Goal: Obtain resource: Download file/media

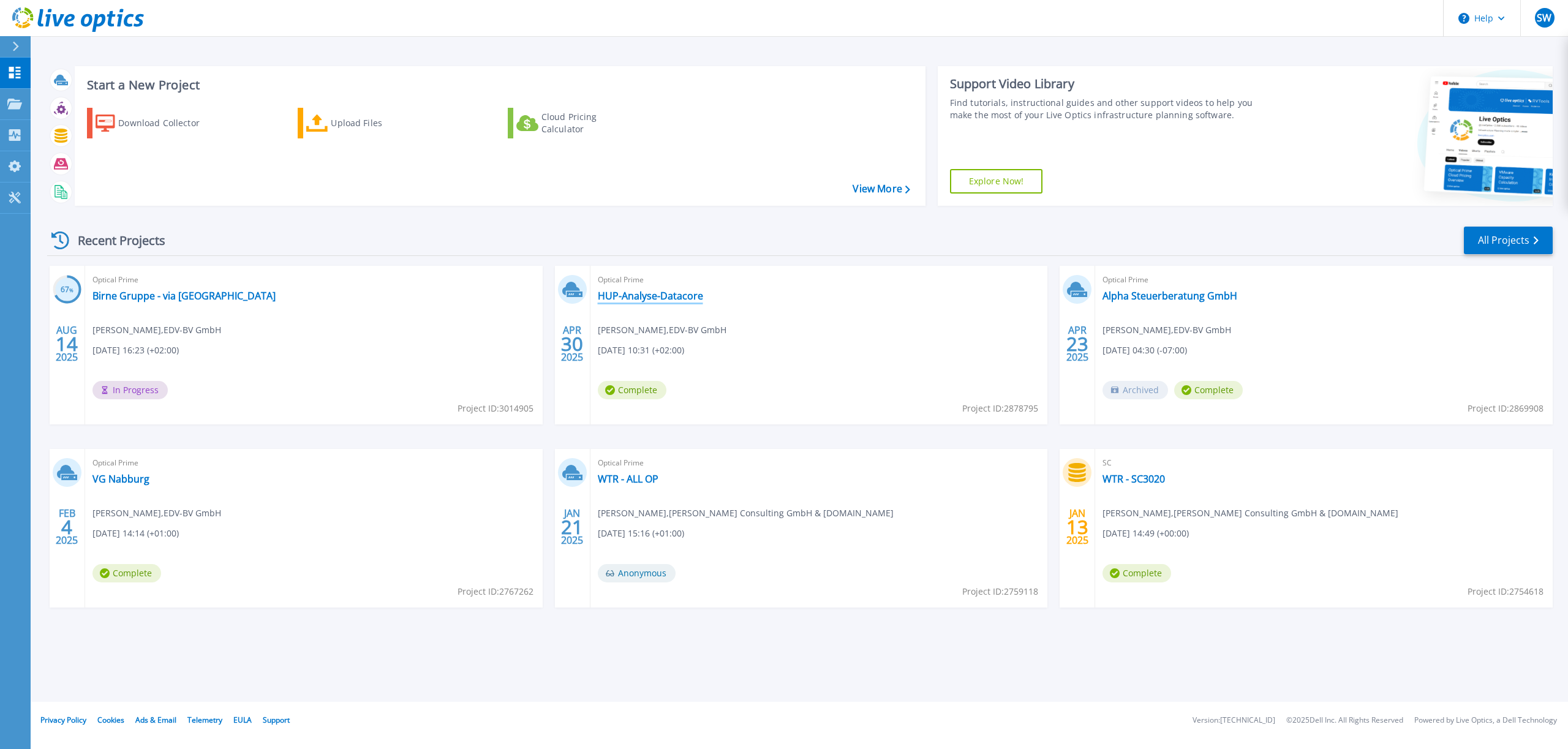
click at [658, 299] on link "HUP-Analyse-Datacore" at bounding box center [650, 295] width 105 height 12
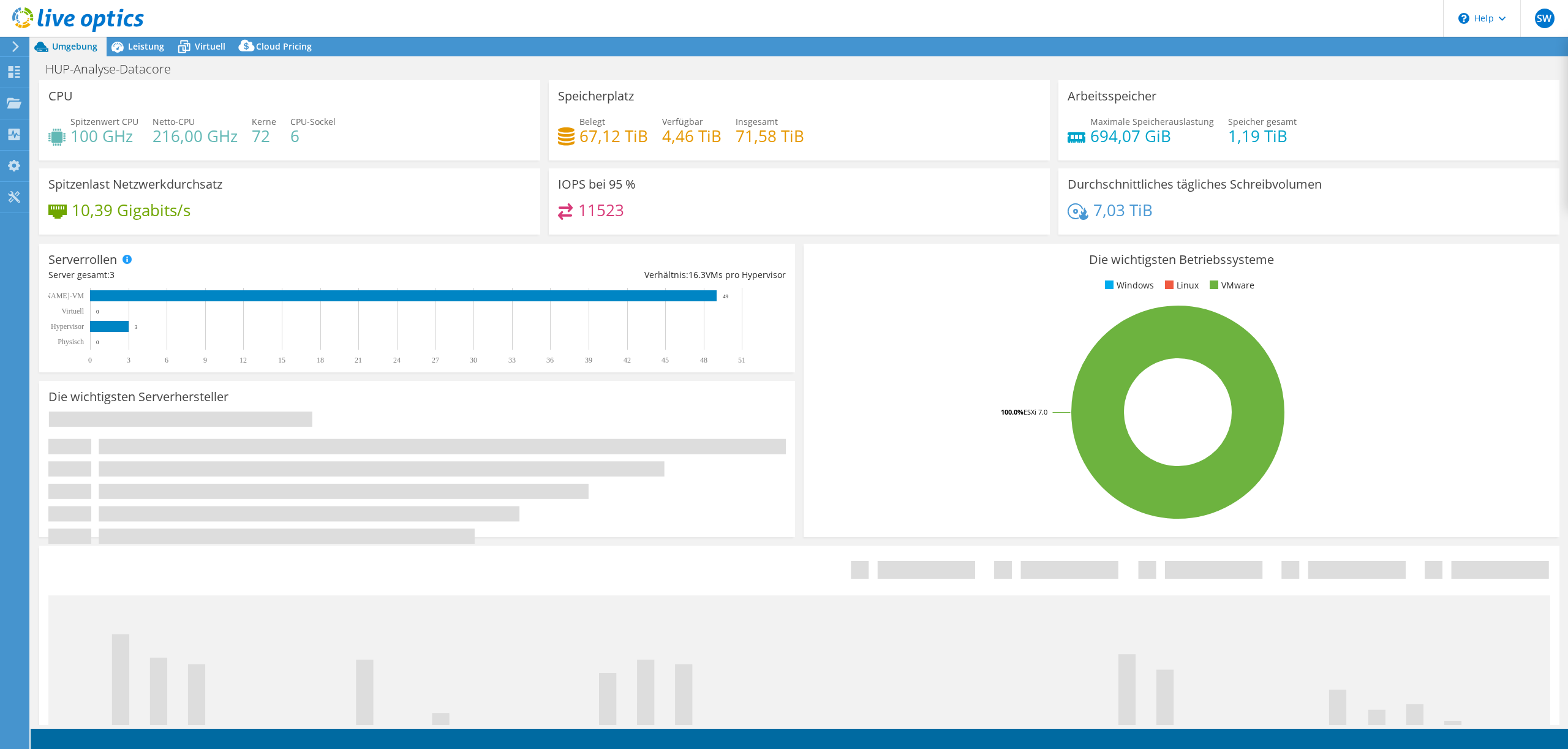
select select "USD"
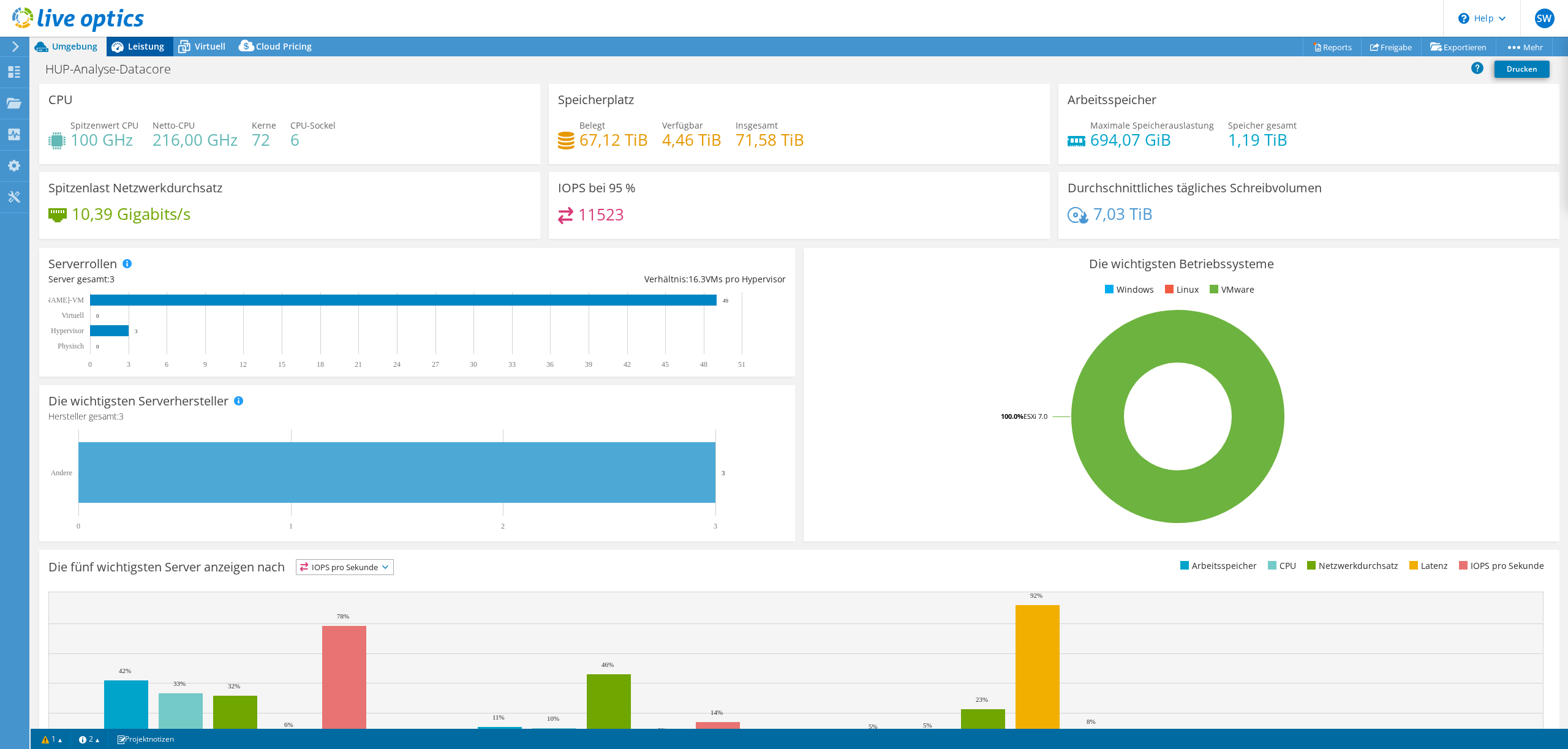
click at [142, 48] on span "Leistung" at bounding box center [146, 46] width 36 height 11
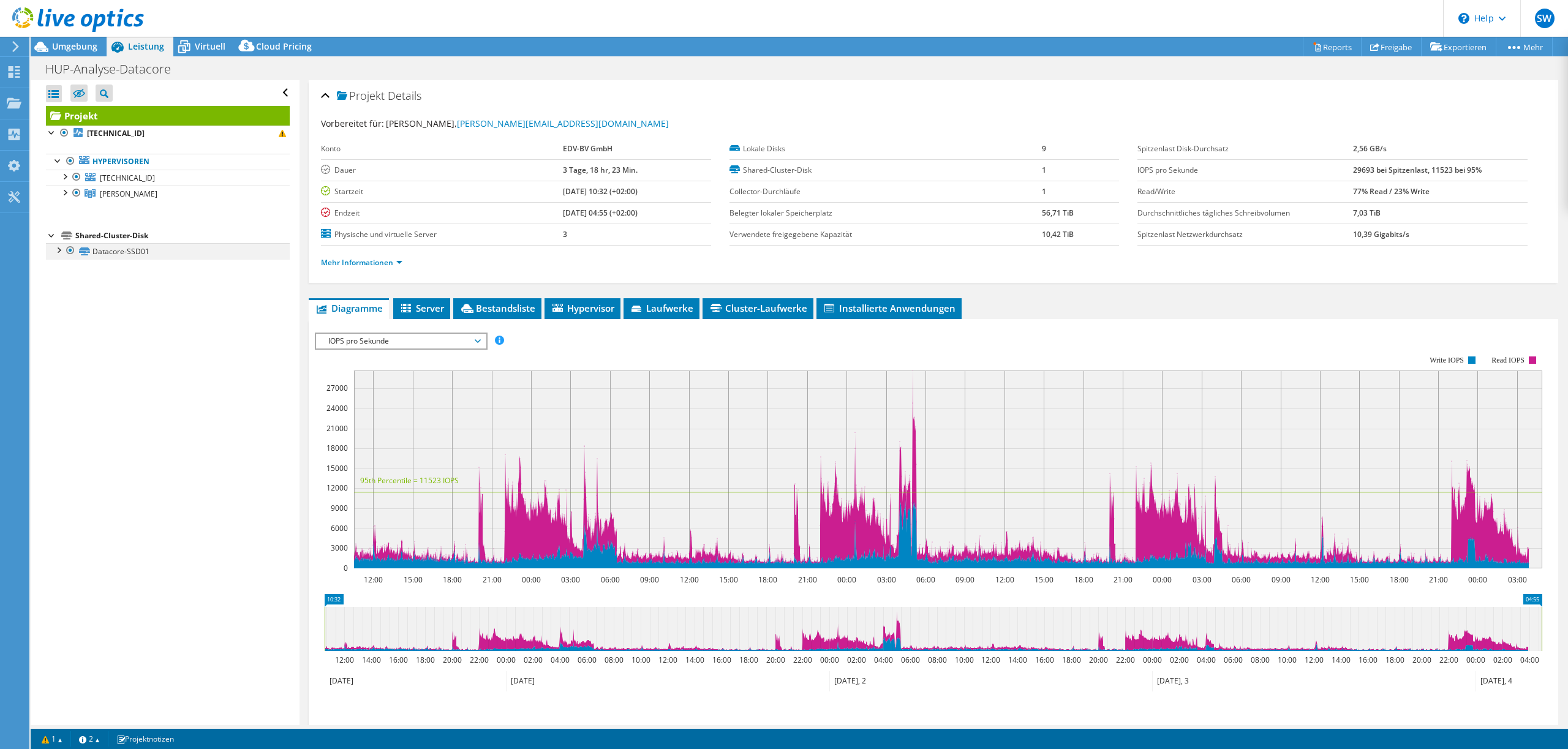
click at [61, 252] on div at bounding box center [57, 249] width 12 height 12
drag, startPoint x: 175, startPoint y: 266, endPoint x: 211, endPoint y: 269, distance: 36.1
click at [175, 266] on link "Datacore-SSD01 | [TECHNICAL_ID]" at bounding box center [168, 267] width 244 height 16
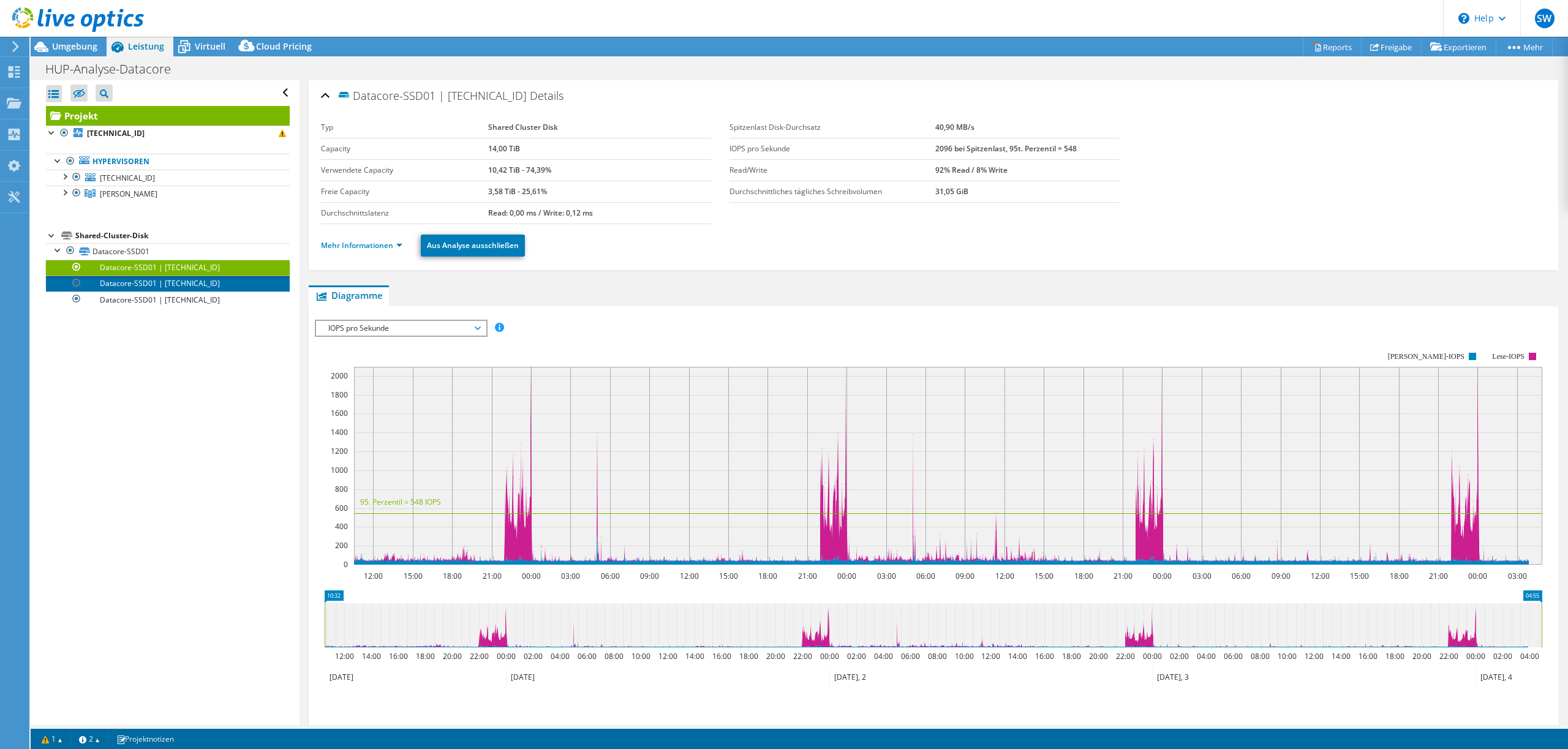
click at [159, 285] on link "Datacore-SSD01 | [TECHNICAL_ID]" at bounding box center [168, 283] width 244 height 16
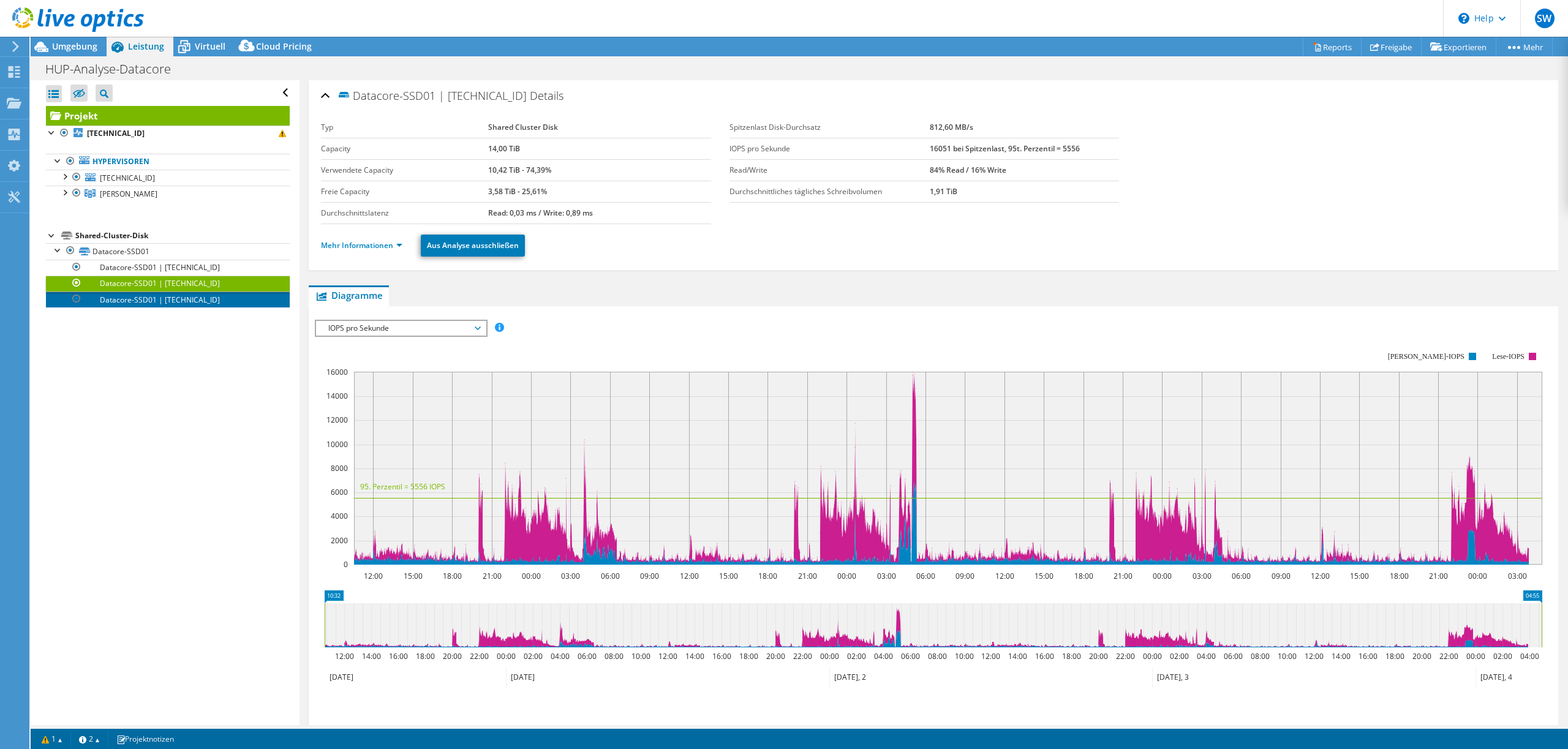
click at [147, 303] on link "Datacore-SSD01 | [TECHNICAL_ID]" at bounding box center [168, 299] width 244 height 16
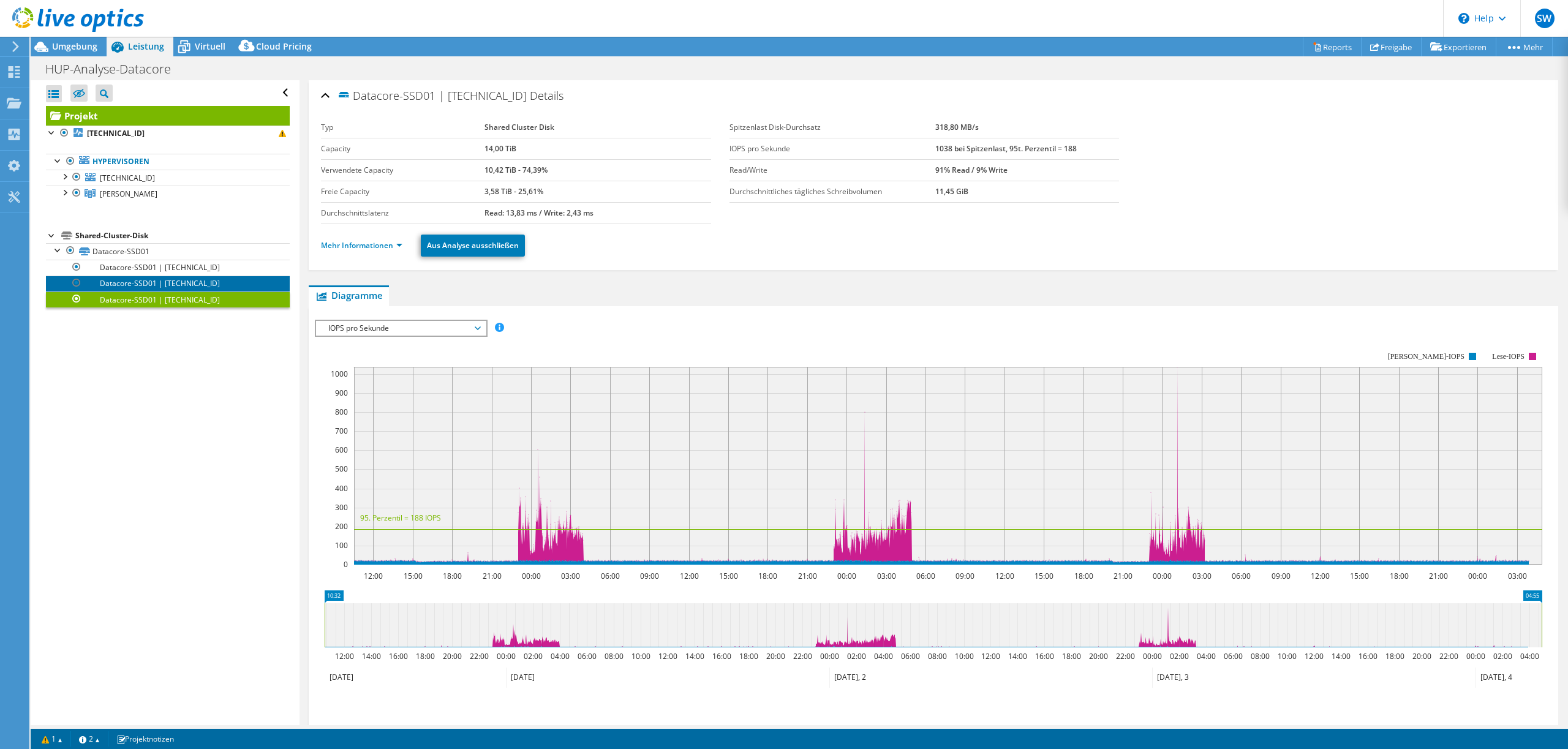
click at [145, 283] on link "Datacore-SSD01 | [TECHNICAL_ID]" at bounding box center [168, 283] width 244 height 16
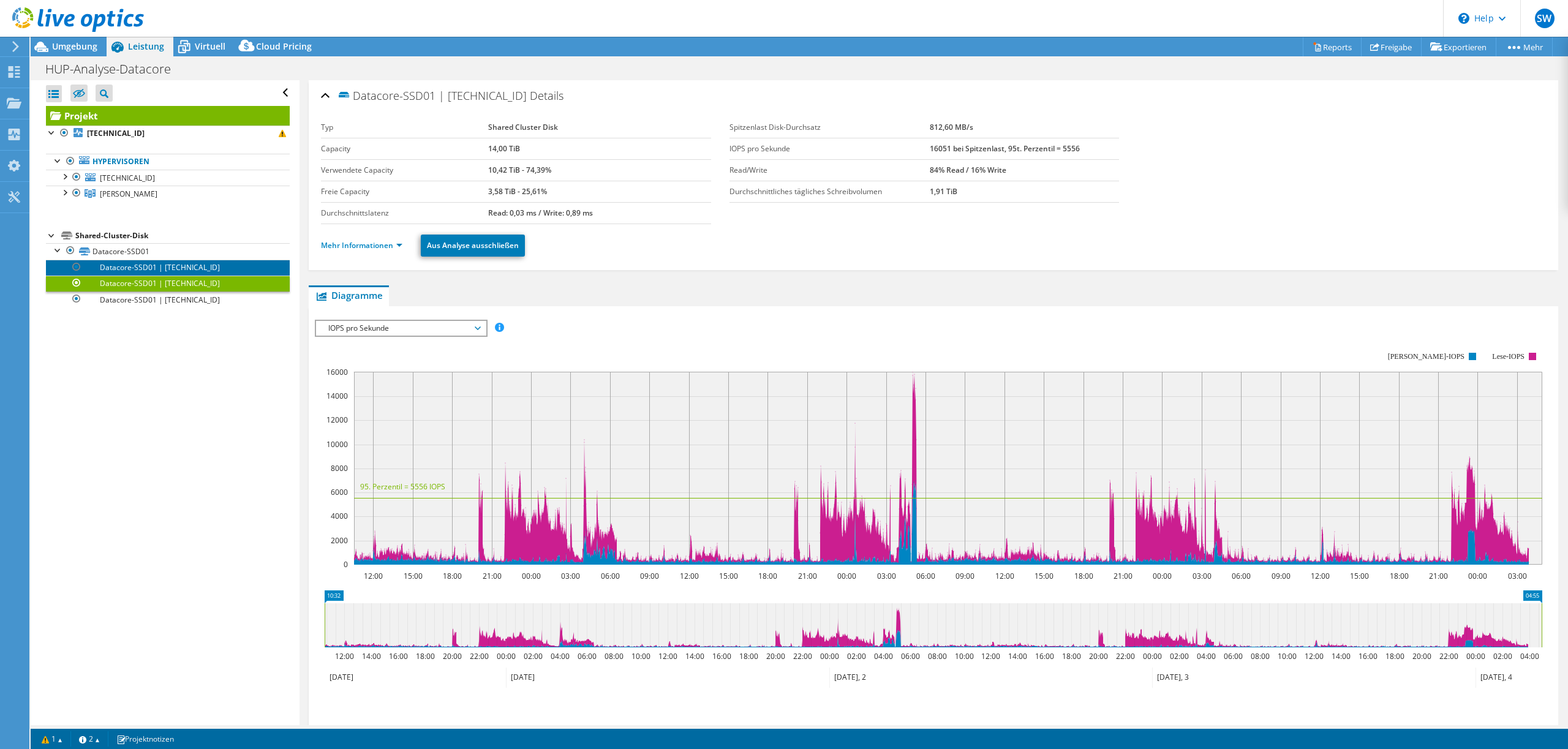
click at [136, 269] on link "Datacore-SSD01 | [TECHNICAL_ID]" at bounding box center [168, 267] width 244 height 16
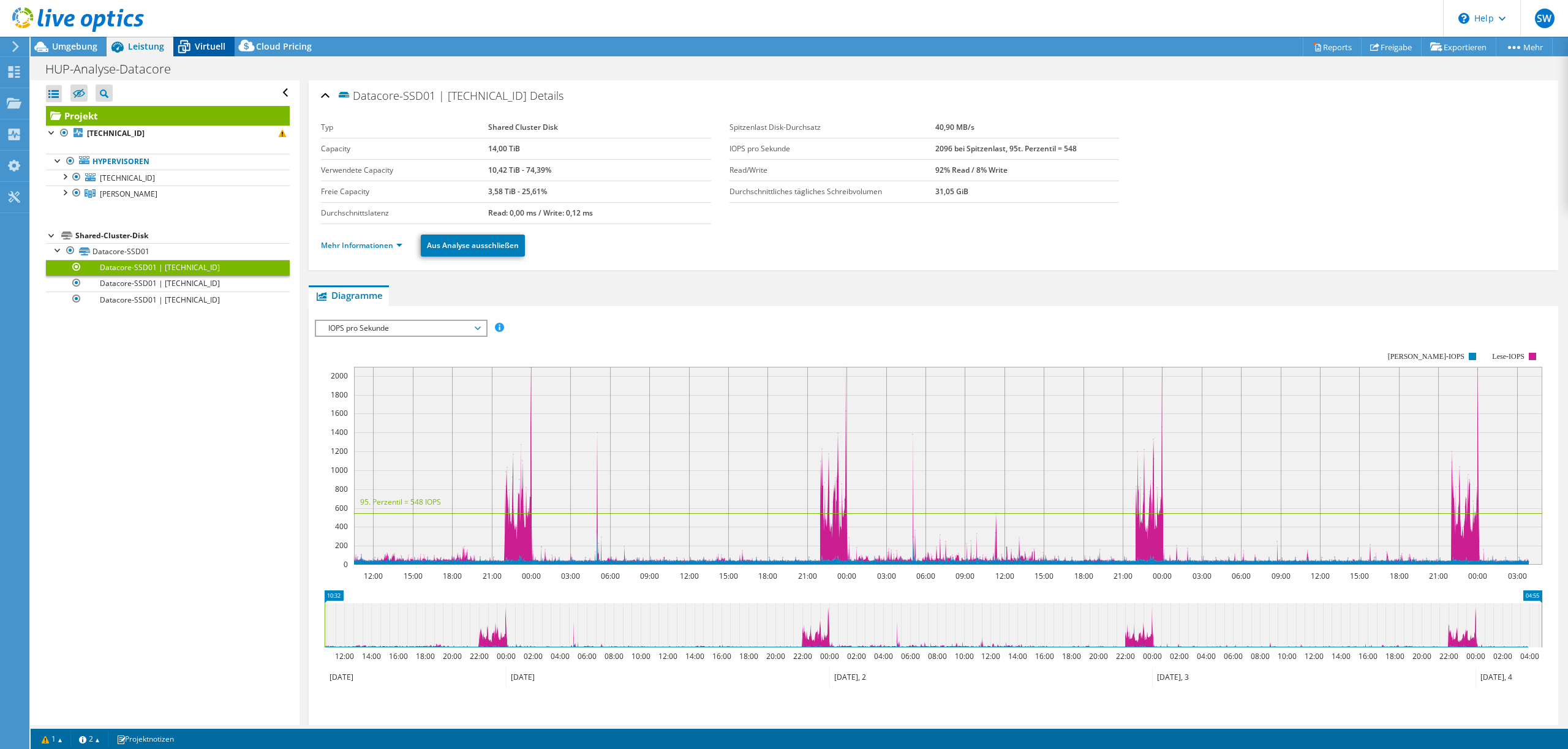
click at [200, 41] on span "Virtuell" at bounding box center [210, 46] width 31 height 11
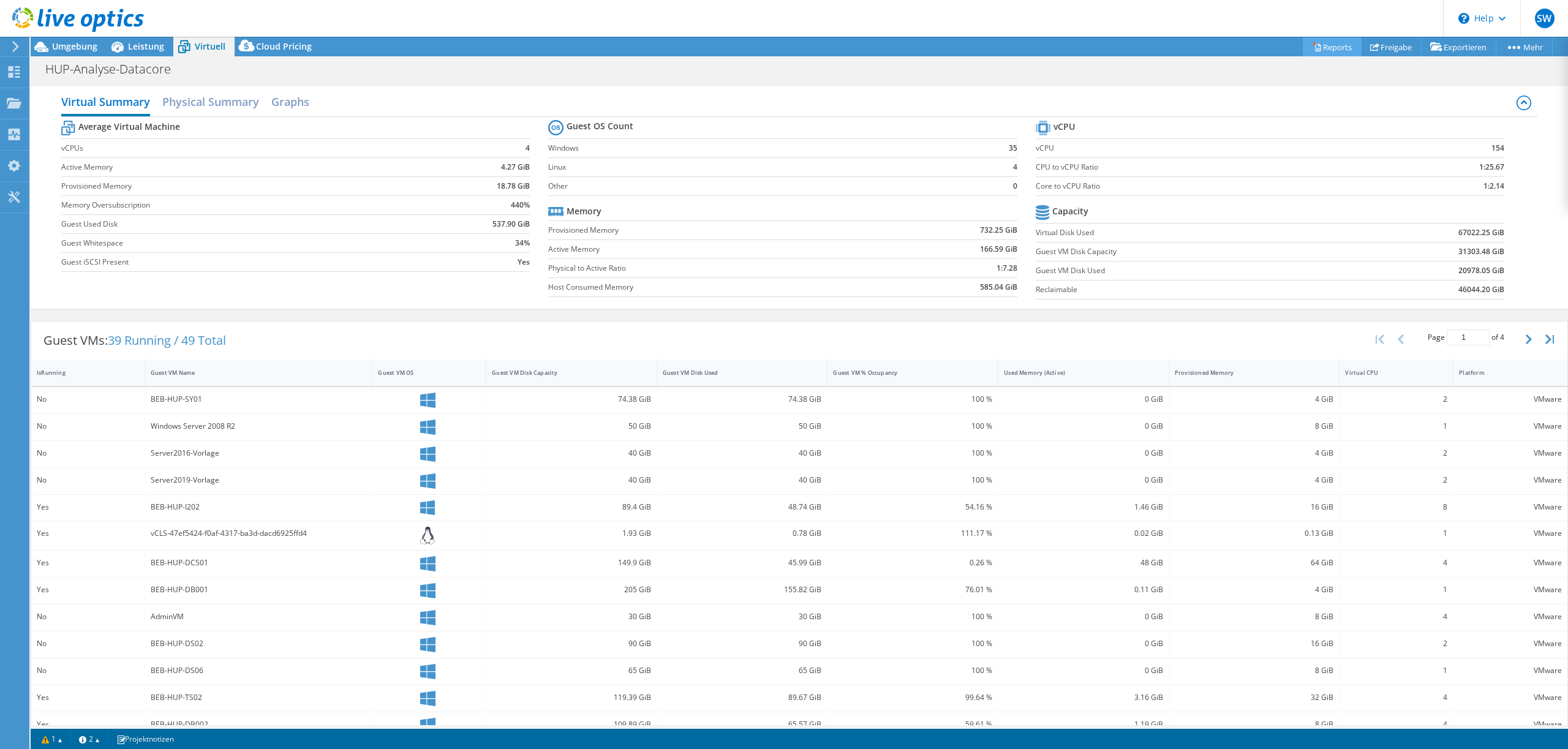
click at [1312, 46] on icon at bounding box center [1317, 47] width 9 height 9
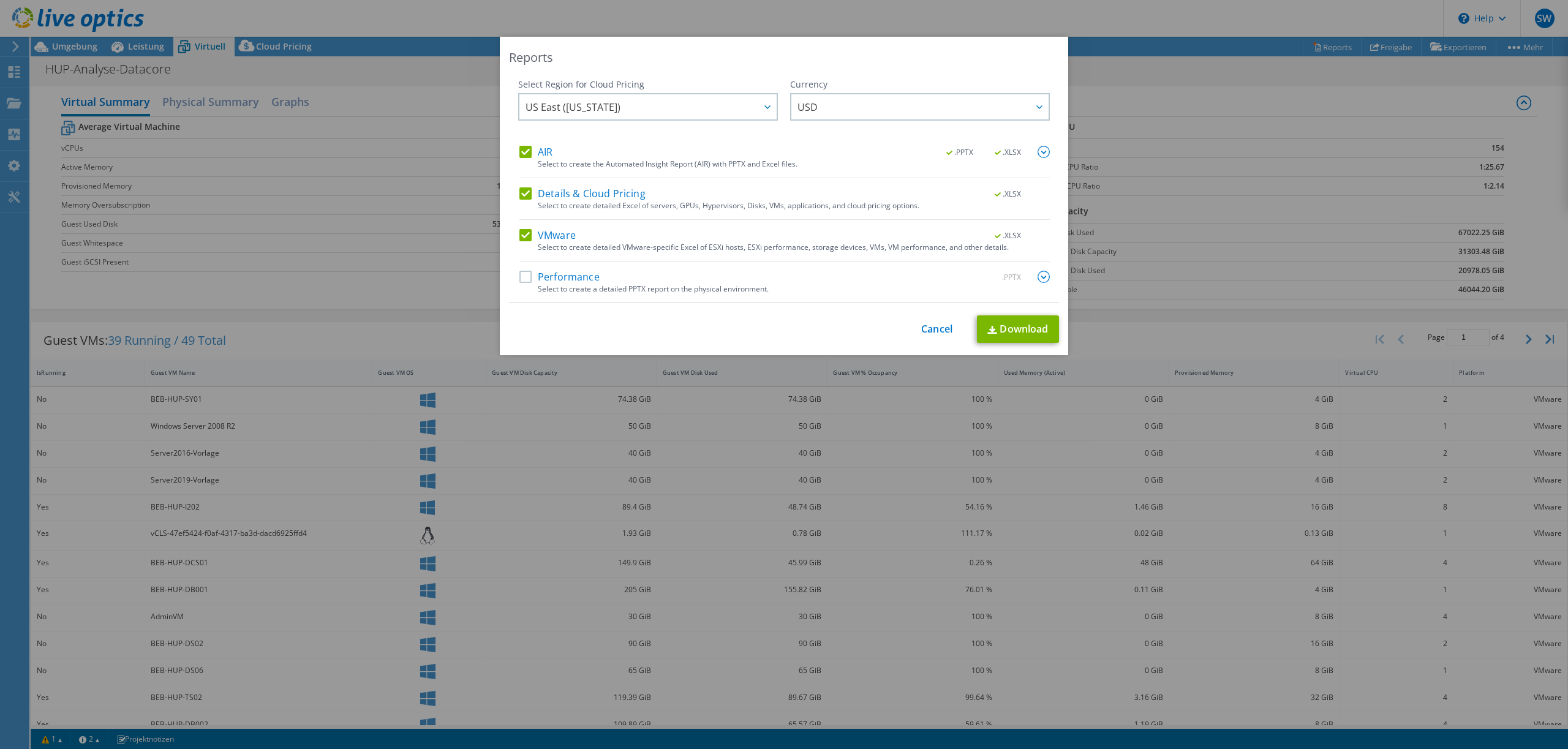
drag, startPoint x: 527, startPoint y: 193, endPoint x: 525, endPoint y: 171, distance: 22.1
click at [528, 191] on label "Details & Cloud Pricing" at bounding box center [582, 194] width 126 height 12
click at [0, 0] on input "Details & Cloud Pricing" at bounding box center [0, 0] width 0 height 0
click at [525, 160] on div "AIR .PPTX .XLSX Select to create the Automated Insight Report (AIR) with PPTX a…" at bounding box center [784, 162] width 531 height 33
click at [522, 158] on div "AIR .PPTX .XLSX" at bounding box center [784, 152] width 531 height 14
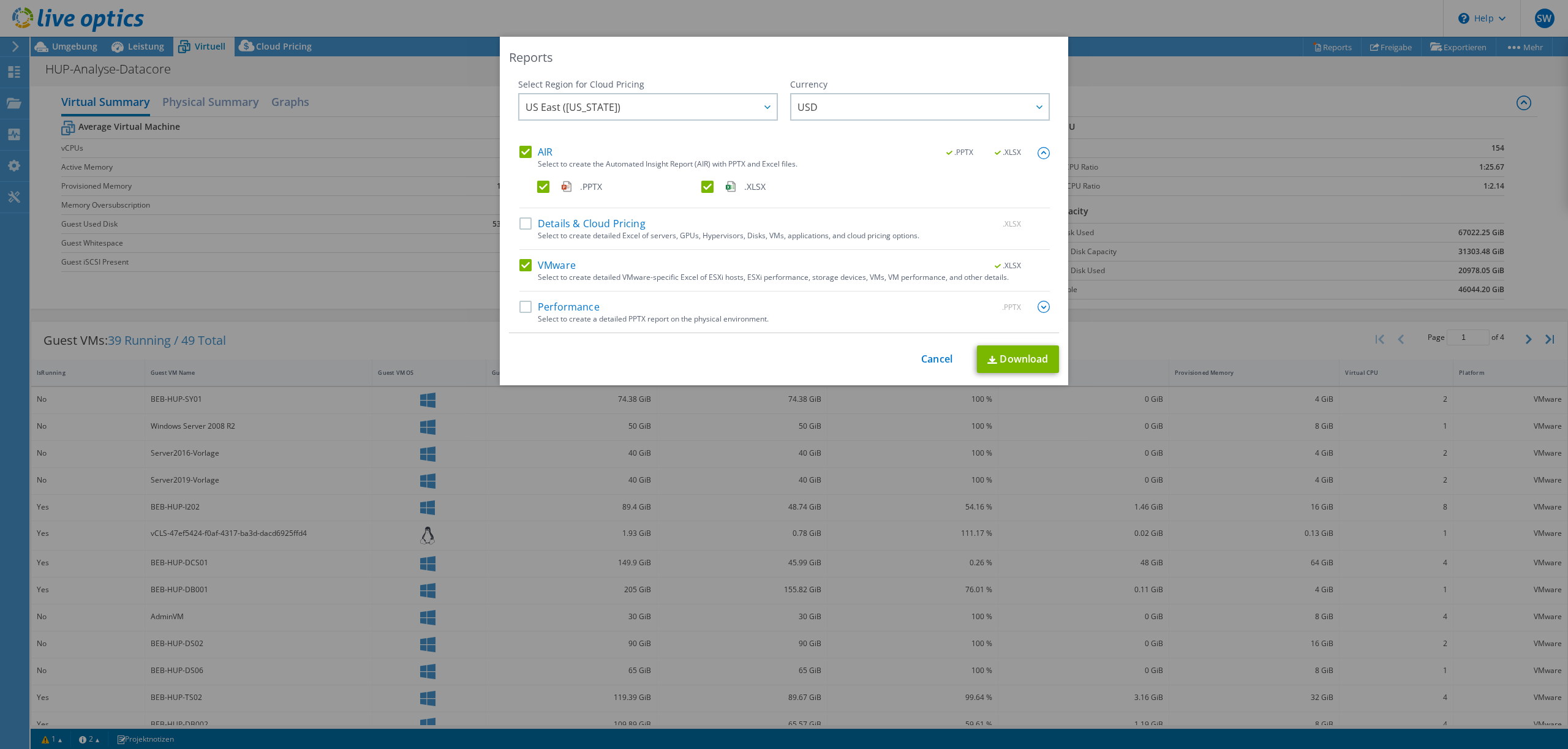
click at [531, 150] on label "AIR" at bounding box center [536, 151] width 33 height 12
click at [0, 0] on input "AIR" at bounding box center [0, 0] width 0 height 0
click at [1019, 353] on link "Download" at bounding box center [1017, 359] width 82 height 27
click at [945, 357] on link "Cancel" at bounding box center [937, 359] width 31 height 11
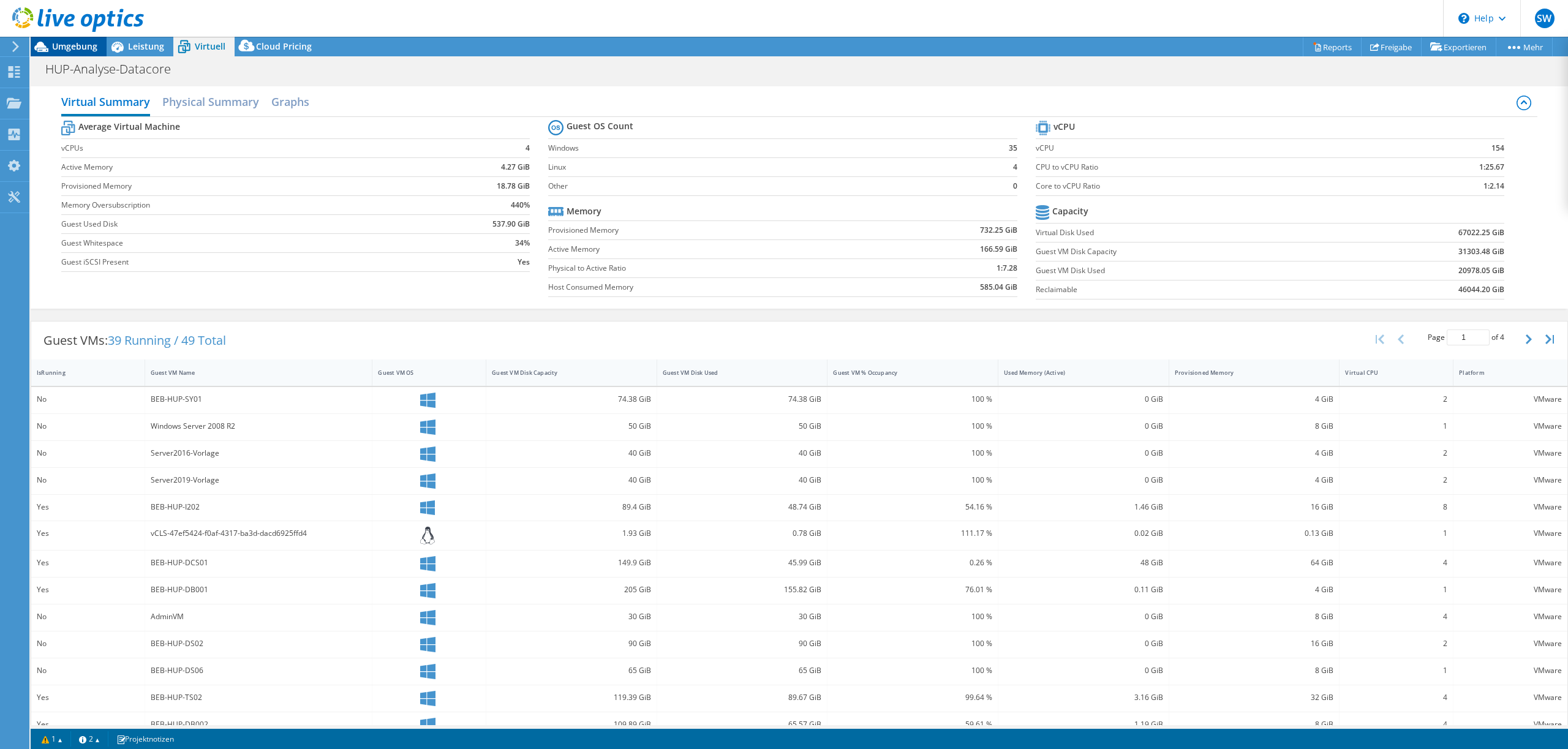
click at [65, 41] on span "Umgebung" at bounding box center [74, 46] width 45 height 11
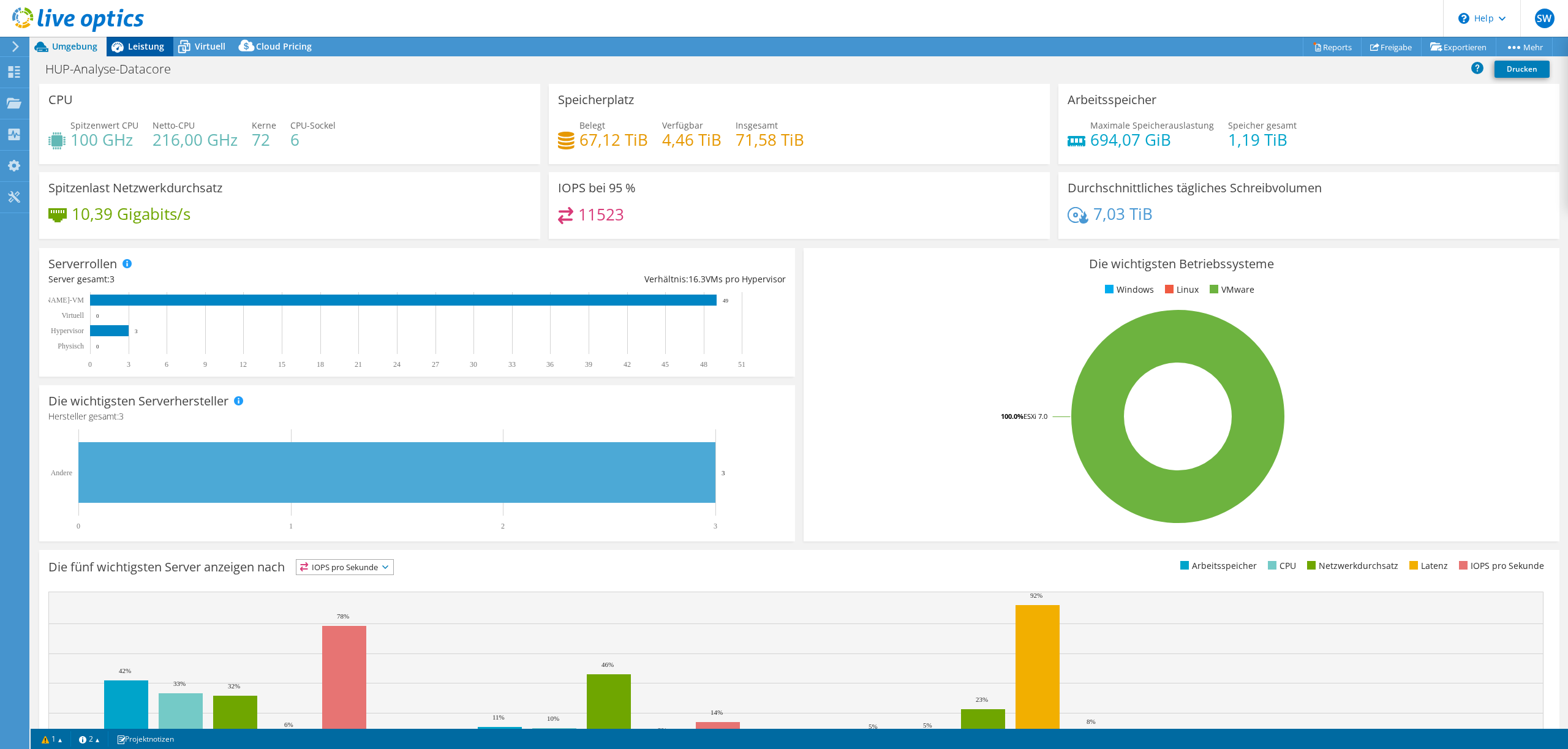
click at [138, 45] on span "Leistung" at bounding box center [146, 46] width 36 height 11
